Goal: Answer question/provide support

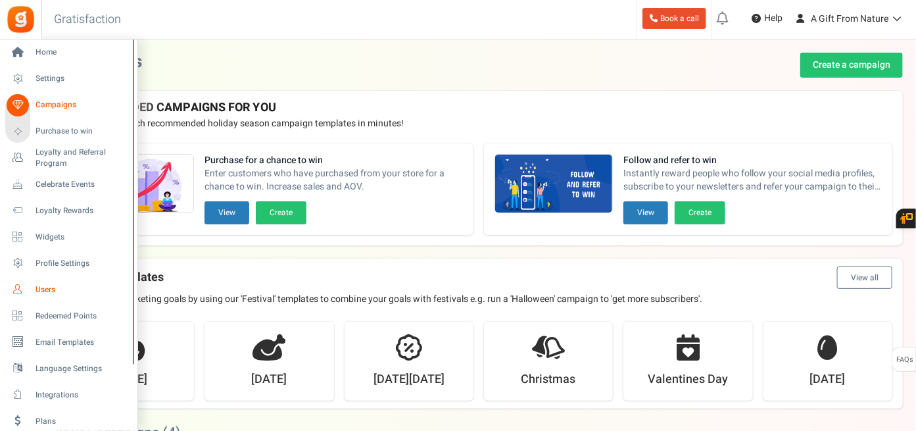
click at [51, 291] on span "Users" at bounding box center [81, 289] width 92 height 11
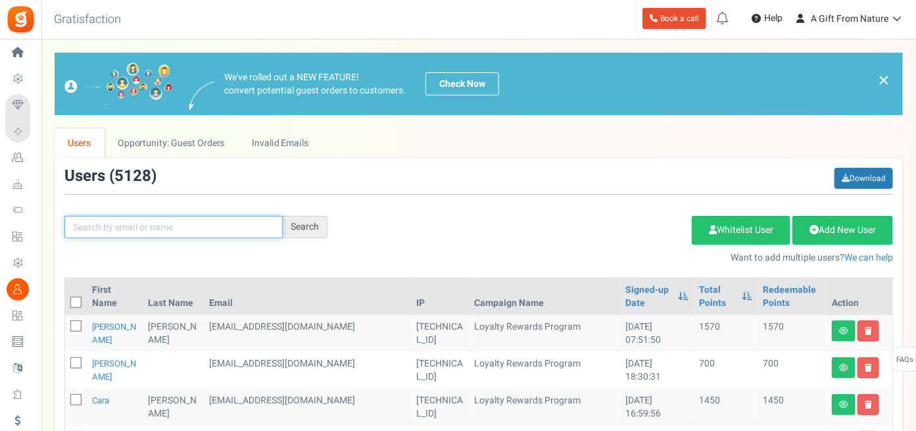
click at [254, 221] on input "text" at bounding box center [173, 227] width 218 height 22
paste input "[EMAIL_ADDRESS][DOMAIN_NAME]"
type input "[EMAIL_ADDRESS][DOMAIN_NAME]"
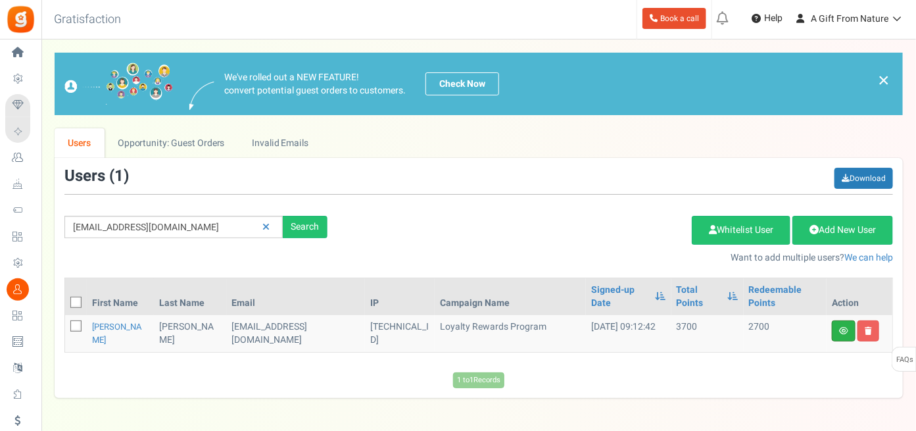
click at [849, 320] on link at bounding box center [844, 330] width 24 height 21
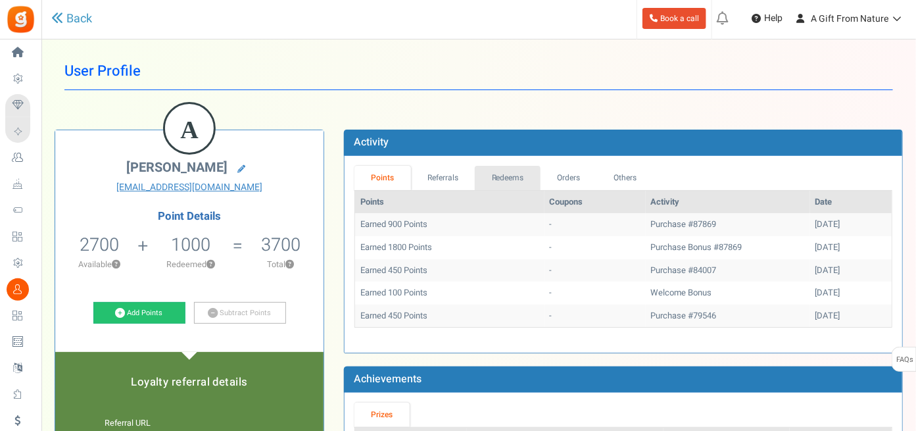
click at [520, 177] on link "Redeems" at bounding box center [508, 178] width 66 height 24
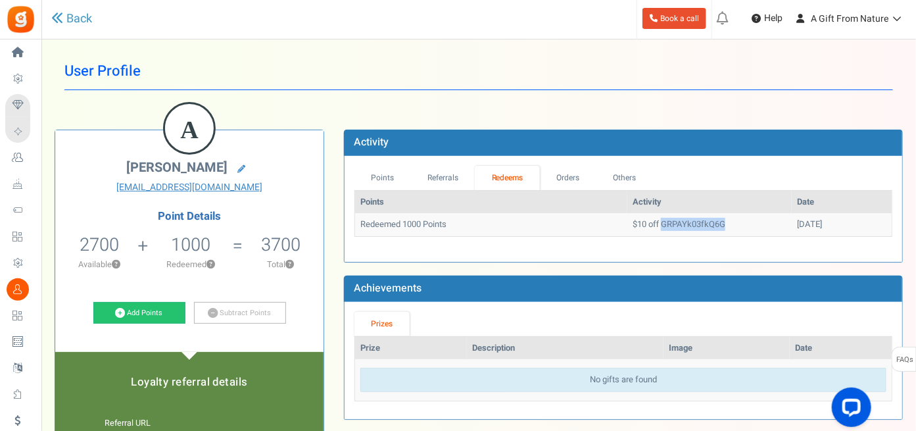
drag, startPoint x: 628, startPoint y: 223, endPoint x: 693, endPoint y: 223, distance: 65.7
click at [699, 225] on td "$10 off GRPAYk03fkQ6G" at bounding box center [709, 224] width 164 height 23
copy td "GRPAYk03fkQ6G"
drag, startPoint x: 122, startPoint y: 241, endPoint x: 81, endPoint y: 239, distance: 41.5
click at [81, 241] on li "2700 2700 Redeemable 0 Exclusion Available ?" at bounding box center [99, 255] width 88 height 55
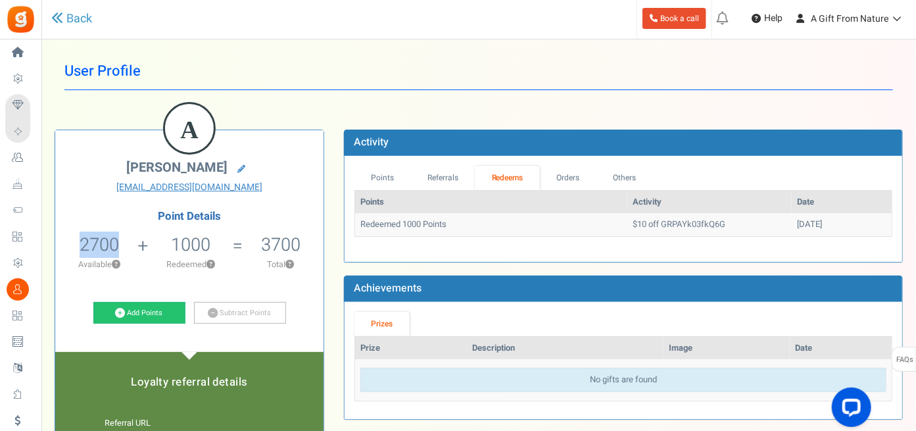
copy span "2700"
